Goal: Task Accomplishment & Management: Complete application form

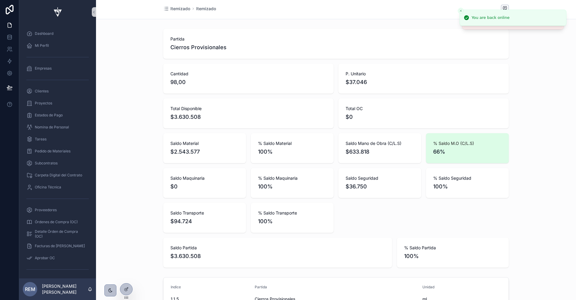
scroll to position [410, 0]
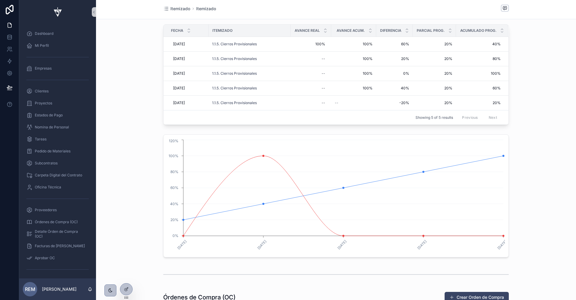
scroll to position [436, 0]
click at [475, 79] on span "Rehacer Last Planner" at bounding box center [484, 81] width 37 height 5
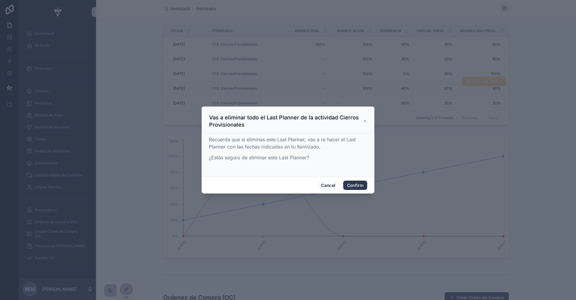
click at [352, 186] on button "Confirm" at bounding box center [355, 186] width 24 height 10
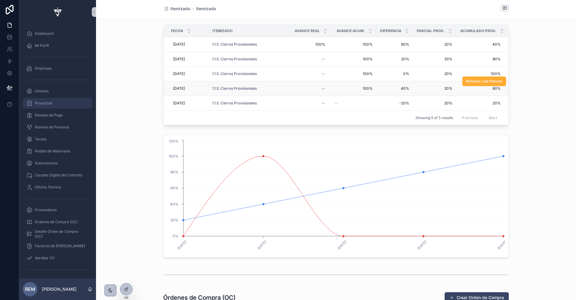
click at [38, 104] on span "Proyectos" at bounding box center [43, 103] width 17 height 5
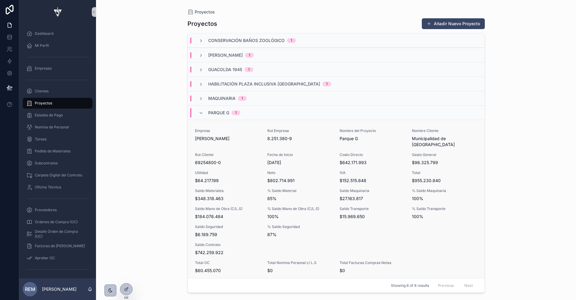
click at [223, 225] on span "Saldo Seguridad" at bounding box center [227, 227] width 65 height 5
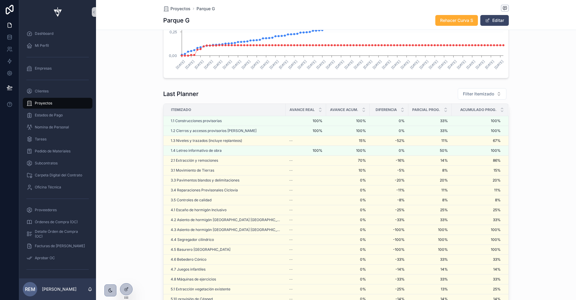
scroll to position [1043, 0]
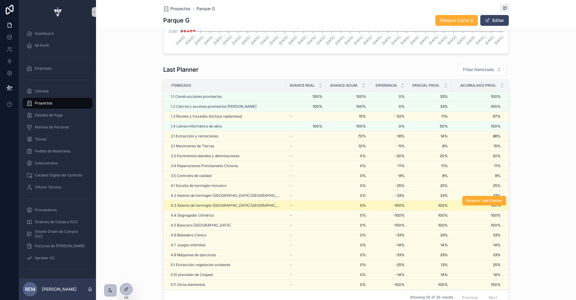
click at [253, 205] on td "4.3 Asiento de hormigón Londres BC09" at bounding box center [225, 206] width 122 height 10
click at [256, 203] on div "4.3 Asiento de hormigón Londres BC09" at bounding box center [226, 205] width 111 height 5
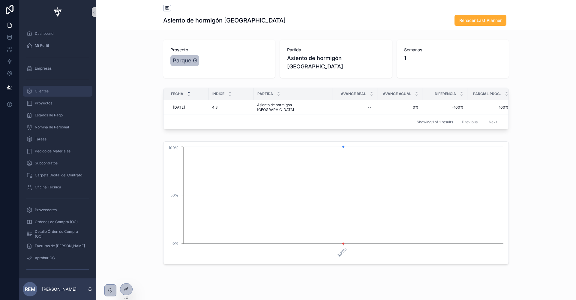
click at [44, 93] on span "Clientes" at bounding box center [42, 91] width 14 height 5
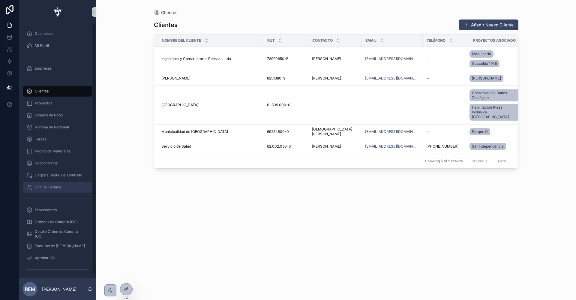
scroll to position [3, 0]
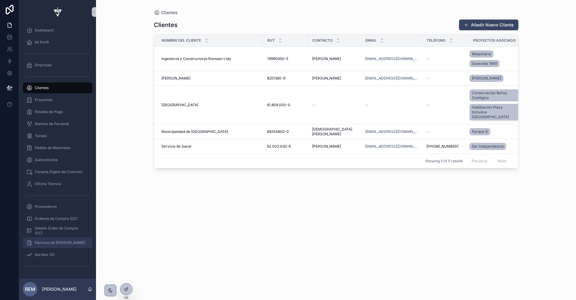
click at [47, 243] on span "Facturas de [PERSON_NAME]" at bounding box center [60, 242] width 50 height 5
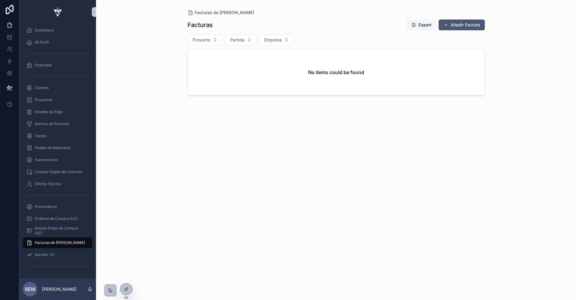
click at [461, 24] on button "Añadir Factura" at bounding box center [462, 25] width 46 height 11
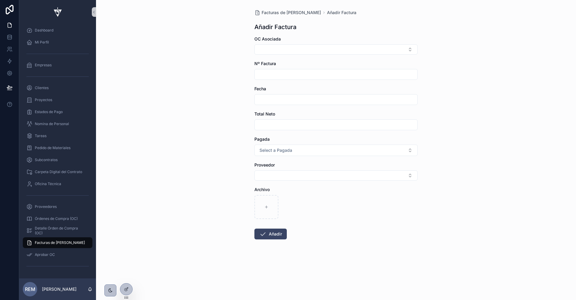
click at [269, 44] on div "OC Asociada" at bounding box center [336, 45] width 163 height 19
click at [270, 48] on button "Select Button" at bounding box center [336, 49] width 163 height 10
click at [219, 68] on div "Facturas de Compras Añadir Factura Añadir Factura OC Asociada Nº Factura Fecha …" at bounding box center [336, 150] width 480 height 300
click at [265, 78] on input "scrollable content" at bounding box center [336, 74] width 163 height 8
click at [263, 101] on input "scrollable content" at bounding box center [336, 99] width 163 height 8
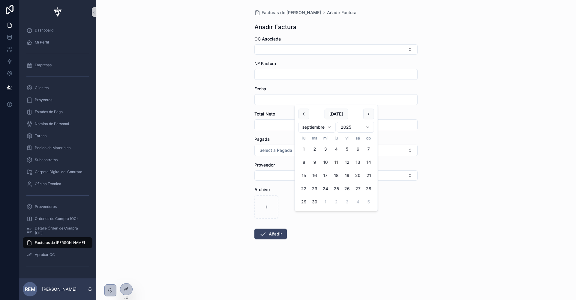
click at [262, 126] on input "scrollable content" at bounding box center [336, 125] width 163 height 8
click at [263, 149] on span "Select a Pagada" at bounding box center [276, 150] width 33 height 6
click at [208, 143] on div "Facturas de Compras Añadir Factura Añadir Factura OC Asociada Nº Factura Fecha …" at bounding box center [336, 150] width 480 height 300
click at [269, 169] on div "Proveedor" at bounding box center [336, 171] width 163 height 19
click at [271, 176] on button "Select Button" at bounding box center [336, 176] width 163 height 10
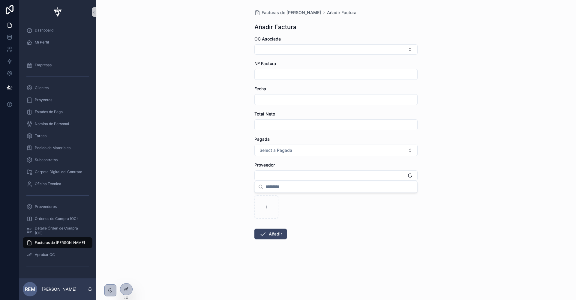
click at [217, 168] on div "Facturas de Compras Añadir Factura Añadir Factura OC Asociada Nº Factura Fecha …" at bounding box center [336, 150] width 480 height 300
